Goal: Book appointment/travel/reservation

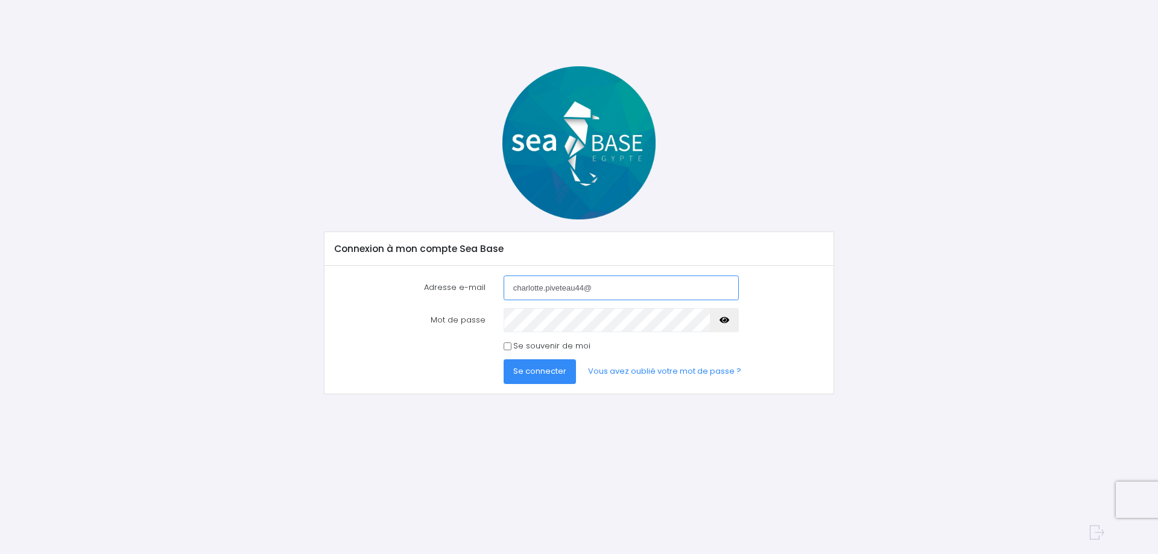
type input "charlotte.piveteau44@gmail.com"
click at [619, 372] on link "Vous avez oublié votre mot de passe ?" at bounding box center [664, 372] width 173 height 24
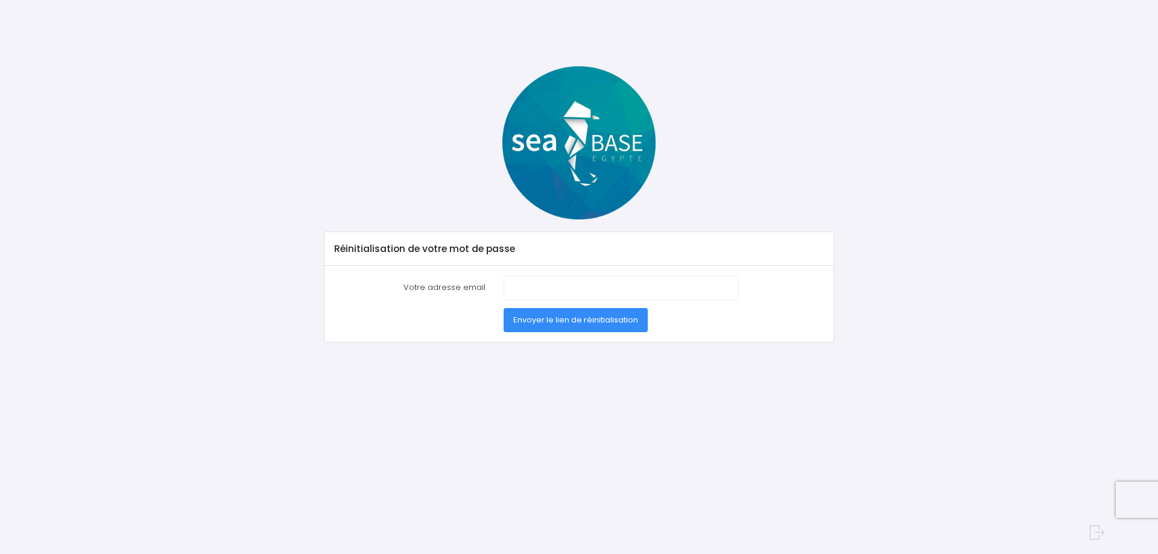
click at [444, 285] on label "Votre adresse email" at bounding box center [410, 288] width 169 height 24
click at [504, 285] on input "Votre adresse email" at bounding box center [621, 288] width 235 height 24
type input "charlotte.piveteau44@gmail.com"
click at [528, 317] on span "Envoyer le lien de réinitialisation" at bounding box center [575, 319] width 125 height 11
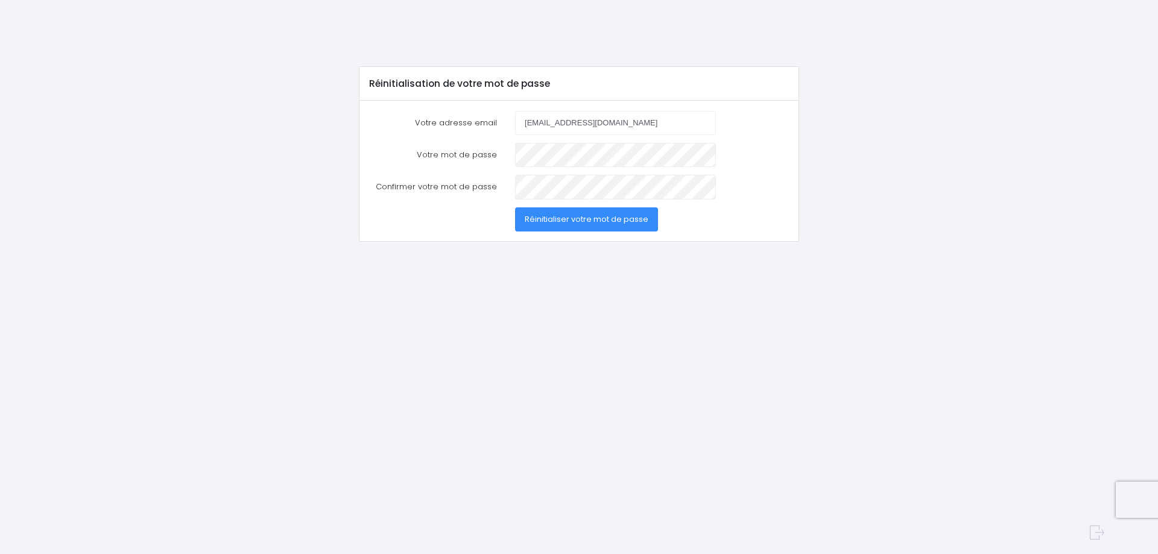
type input "charlotte.piveteau44@gmail.com"
click at [570, 223] on span "Réinitialiser votre mot de passe" at bounding box center [587, 219] width 124 height 11
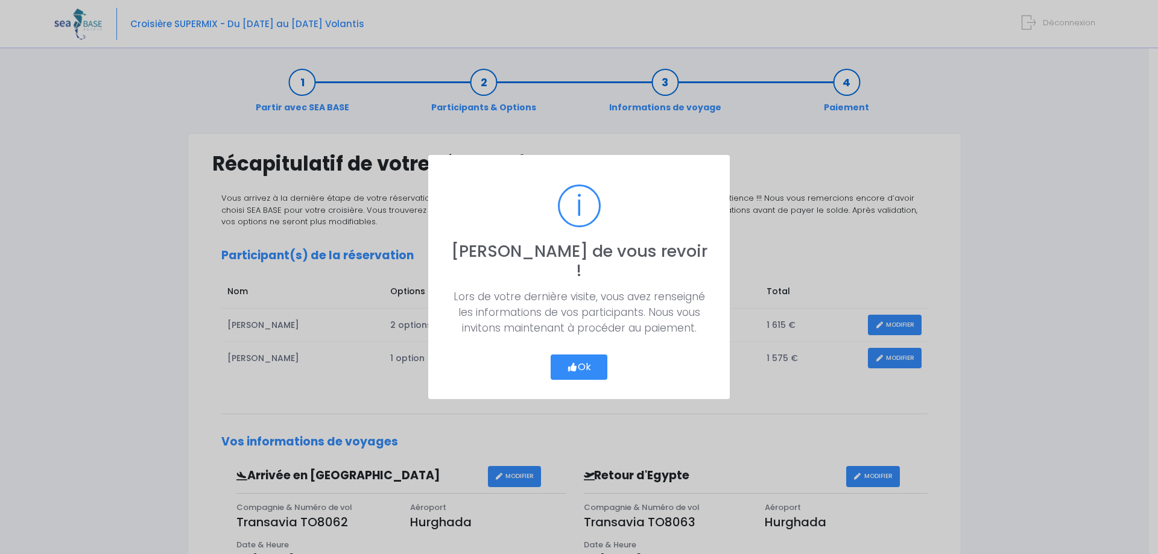
click at [581, 361] on button "Ok" at bounding box center [579, 367] width 57 height 25
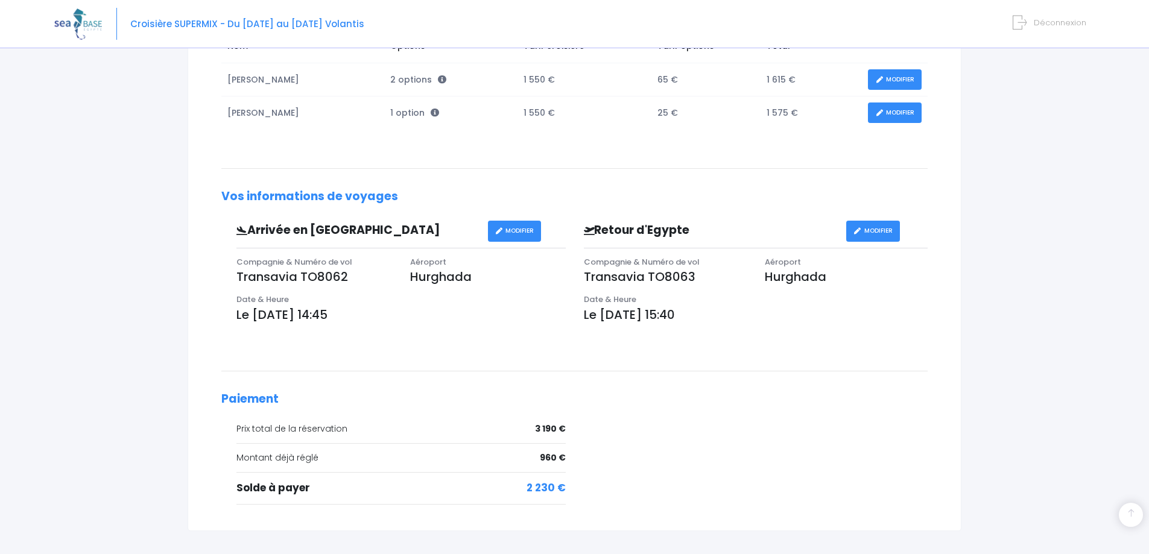
scroll to position [327, 0]
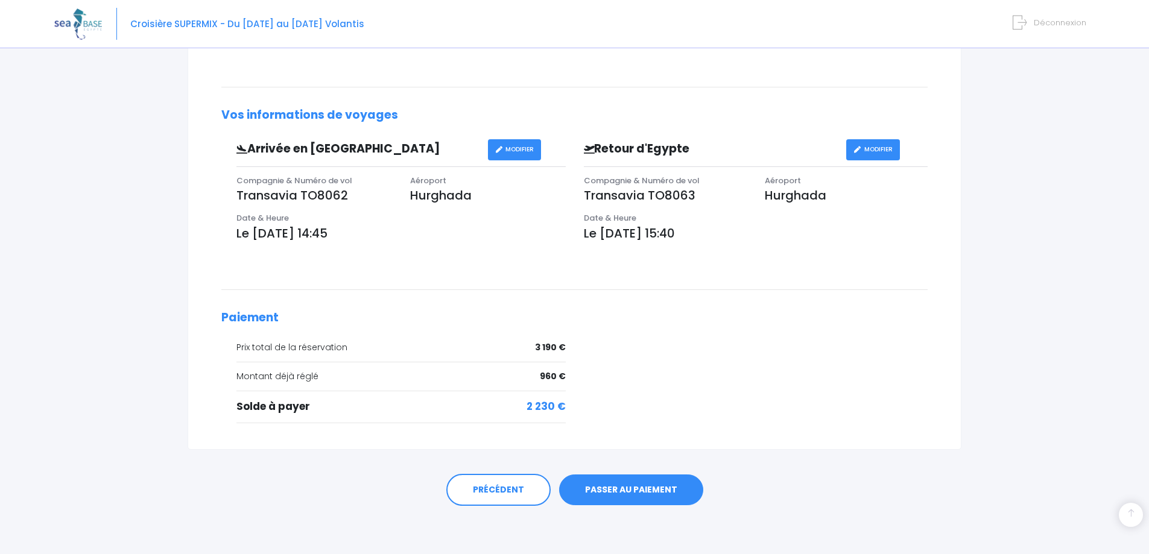
click at [619, 489] on link "PASSER AU PAIEMENT" at bounding box center [631, 490] width 144 height 31
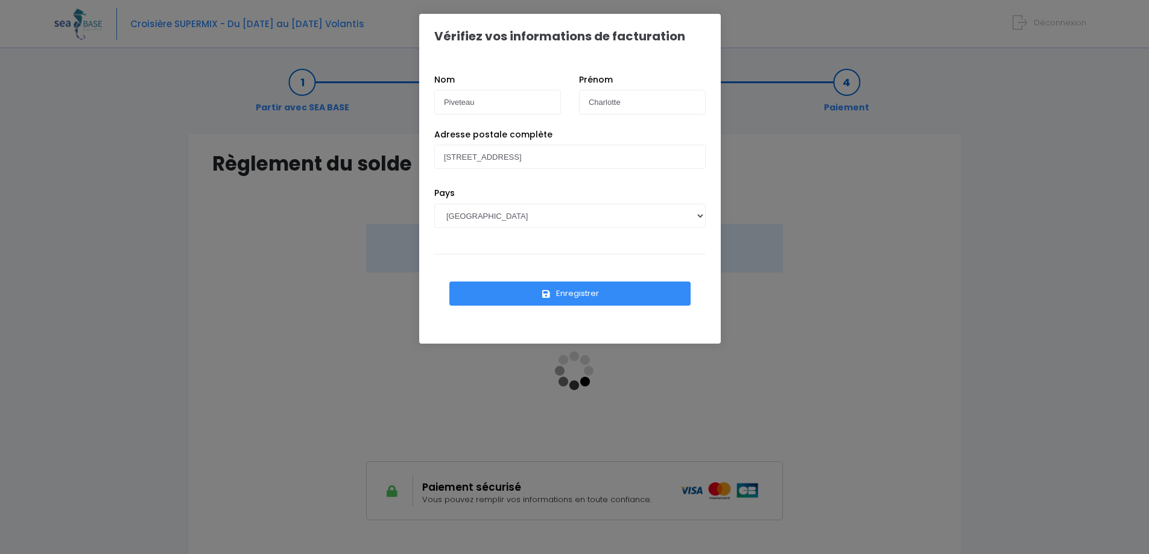
click at [570, 292] on button "Enregistrer" at bounding box center [569, 294] width 241 height 24
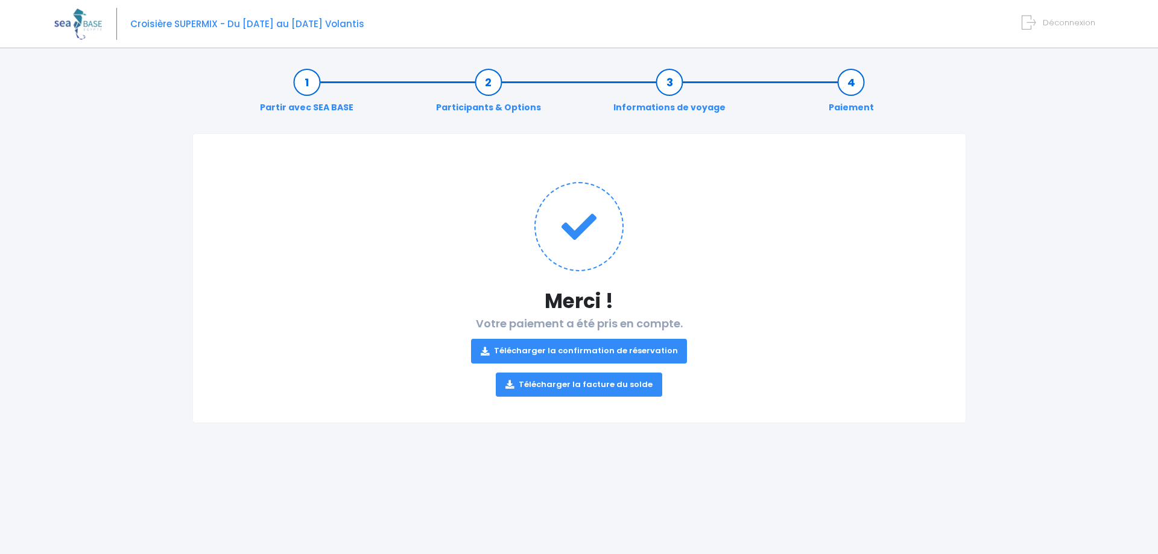
click at [553, 384] on link "Télécharger la facture du solde" at bounding box center [579, 385] width 166 height 24
click at [559, 350] on link "Télécharger la confirmation de réservation" at bounding box center [579, 351] width 217 height 24
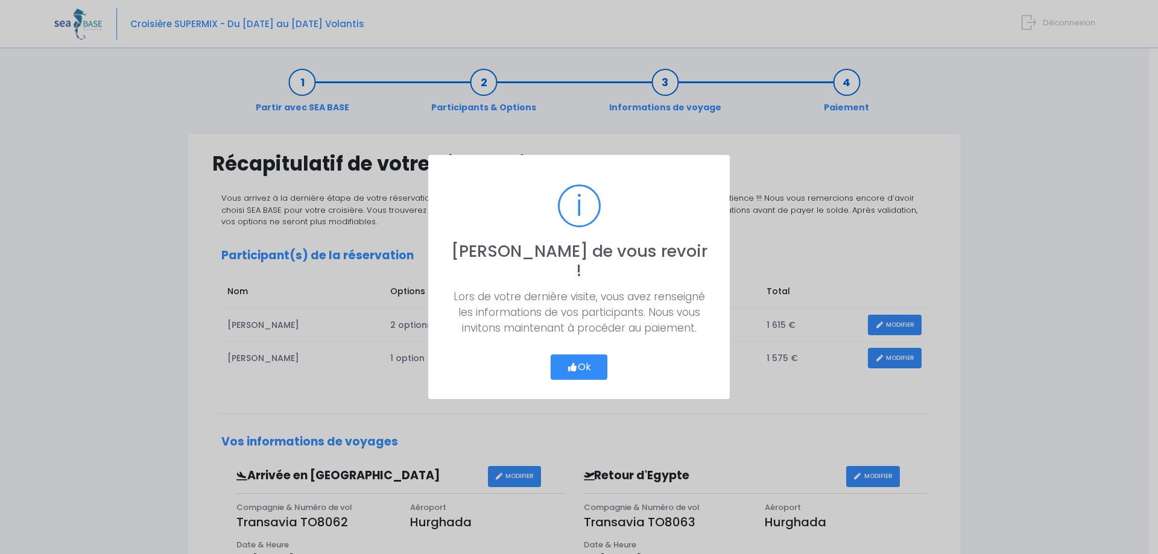
click at [575, 367] on icon "button" at bounding box center [572, 367] width 11 height 0
